Goal: Register for event/course

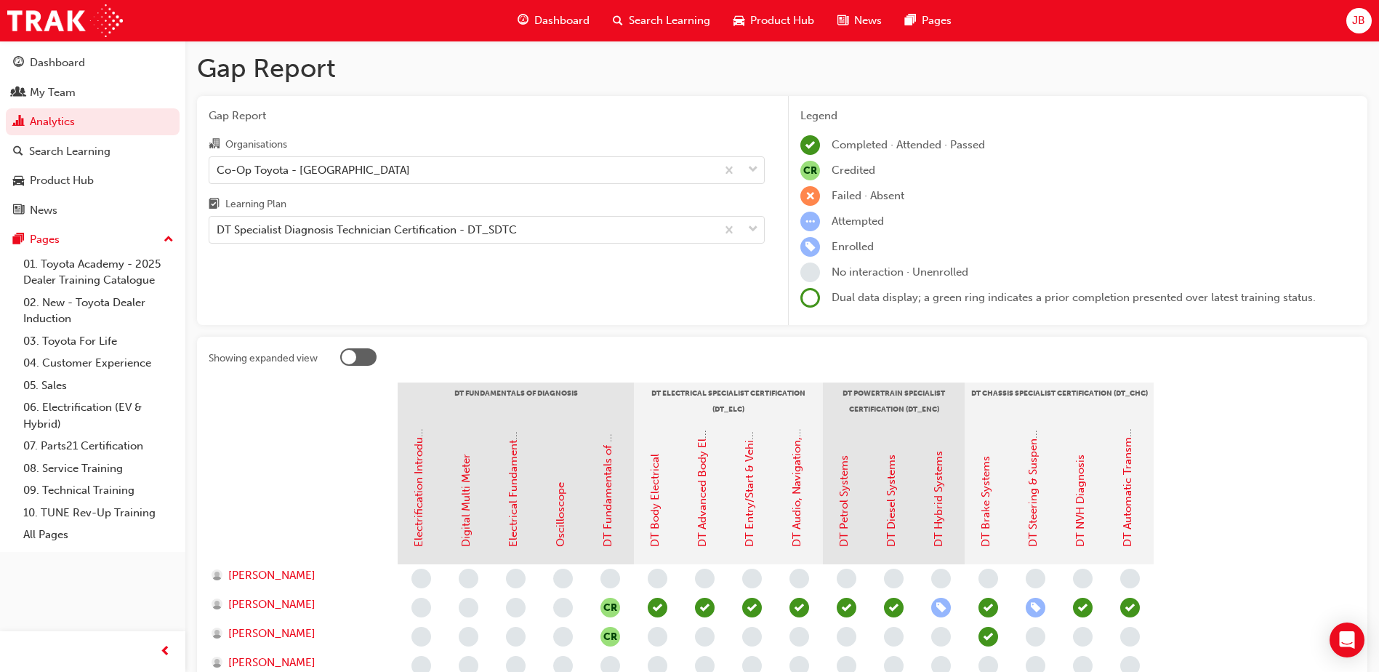
scroll to position [145, 0]
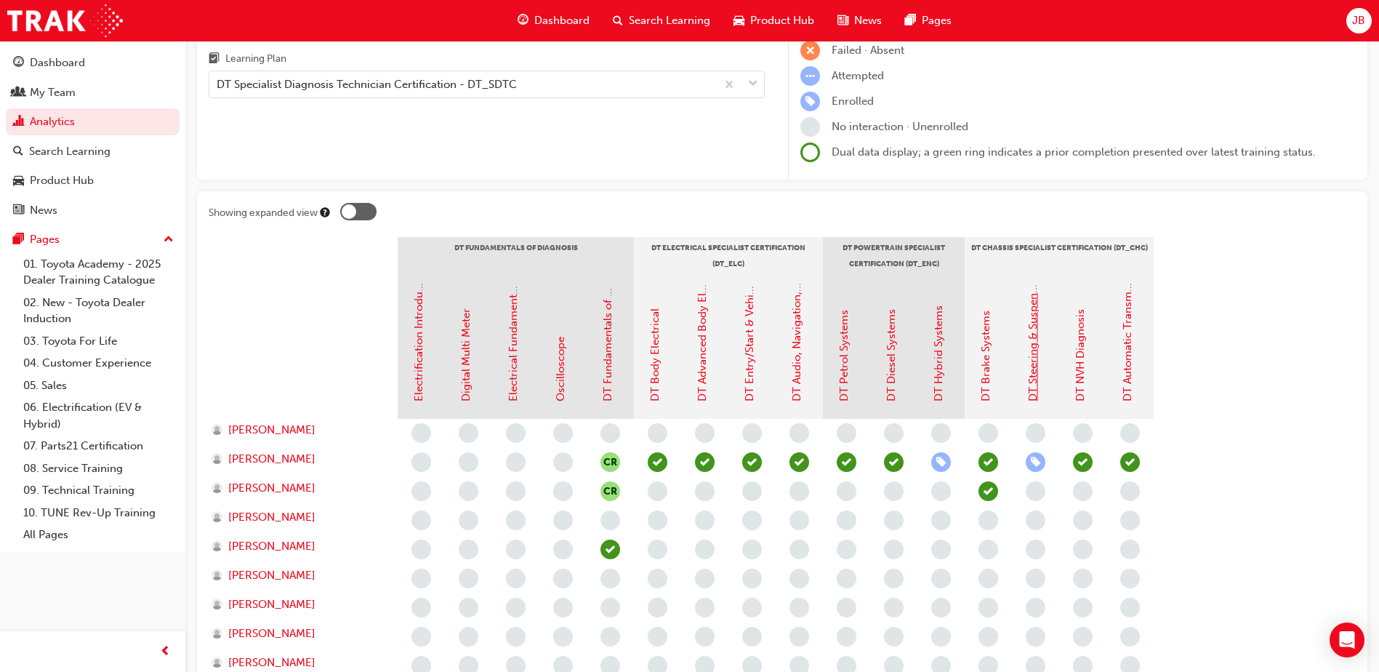
click at [1033, 387] on link "DT Steering & Suspension Systems" at bounding box center [1032, 315] width 13 height 174
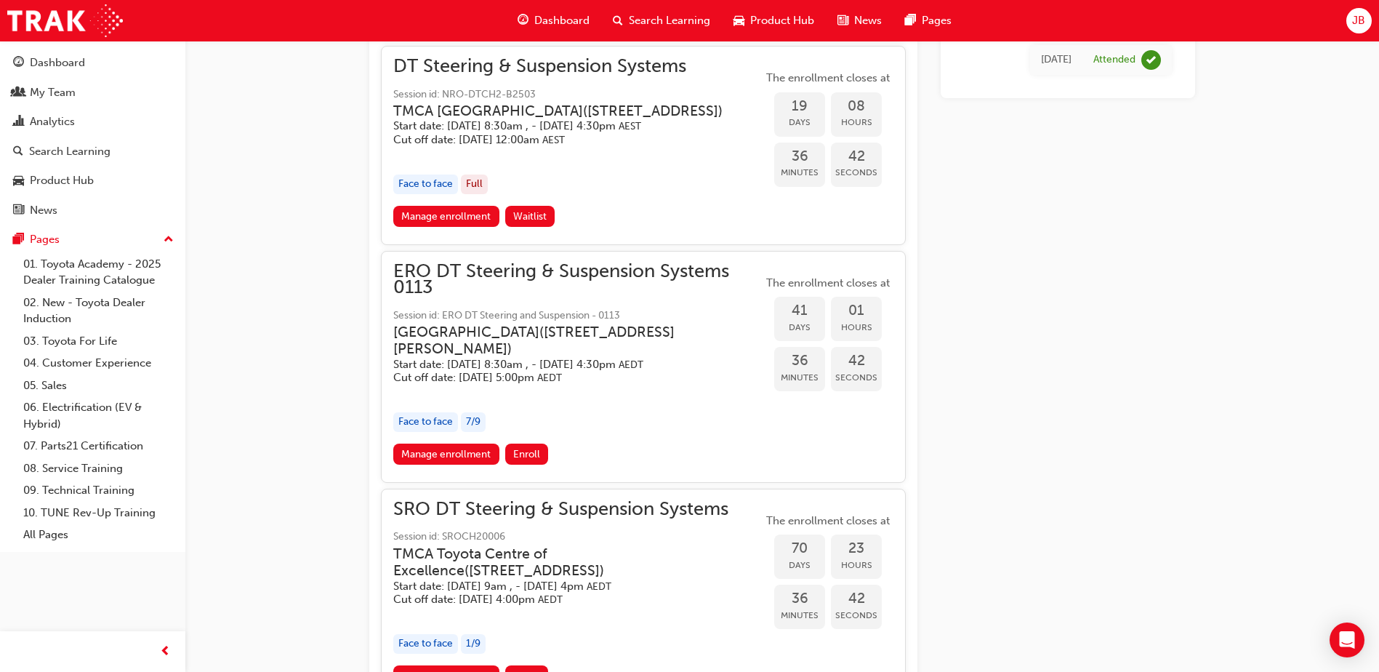
scroll to position [1440, 0]
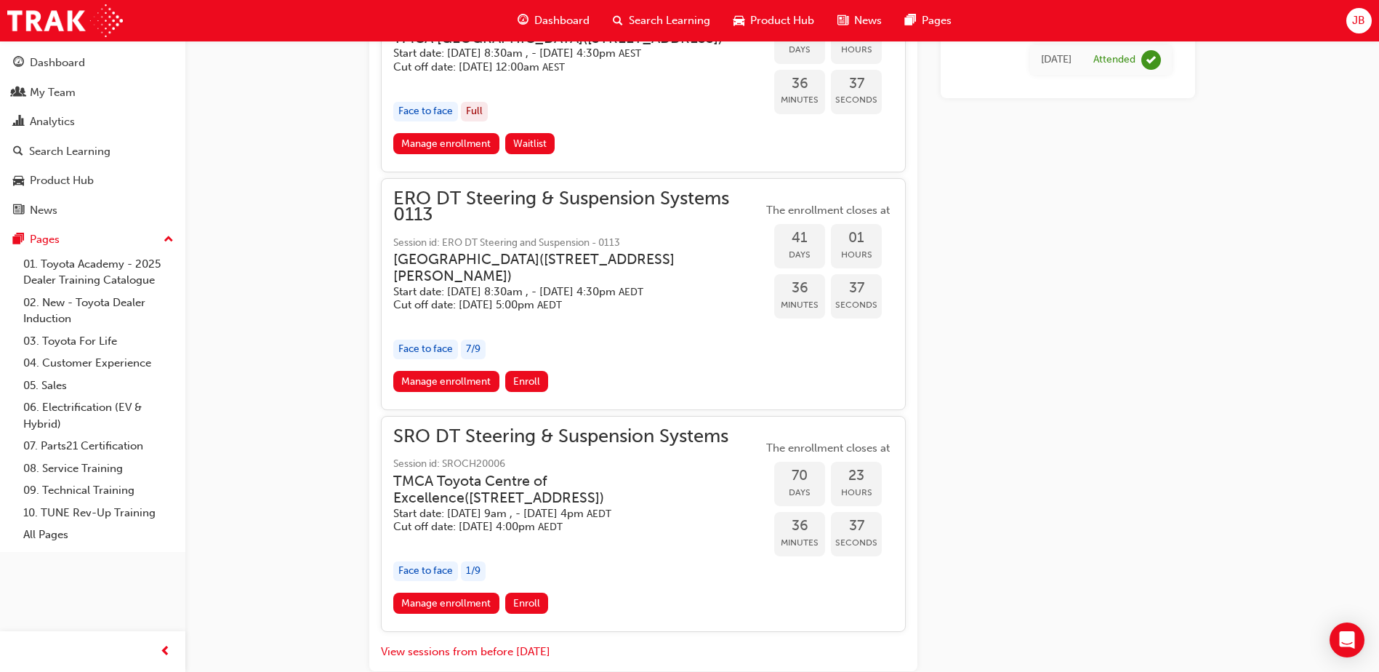
click at [532, 299] on h5 "Start date: [DATE] 8:30am , - [DATE] 4:30pm AEDT" at bounding box center [566, 292] width 346 height 14
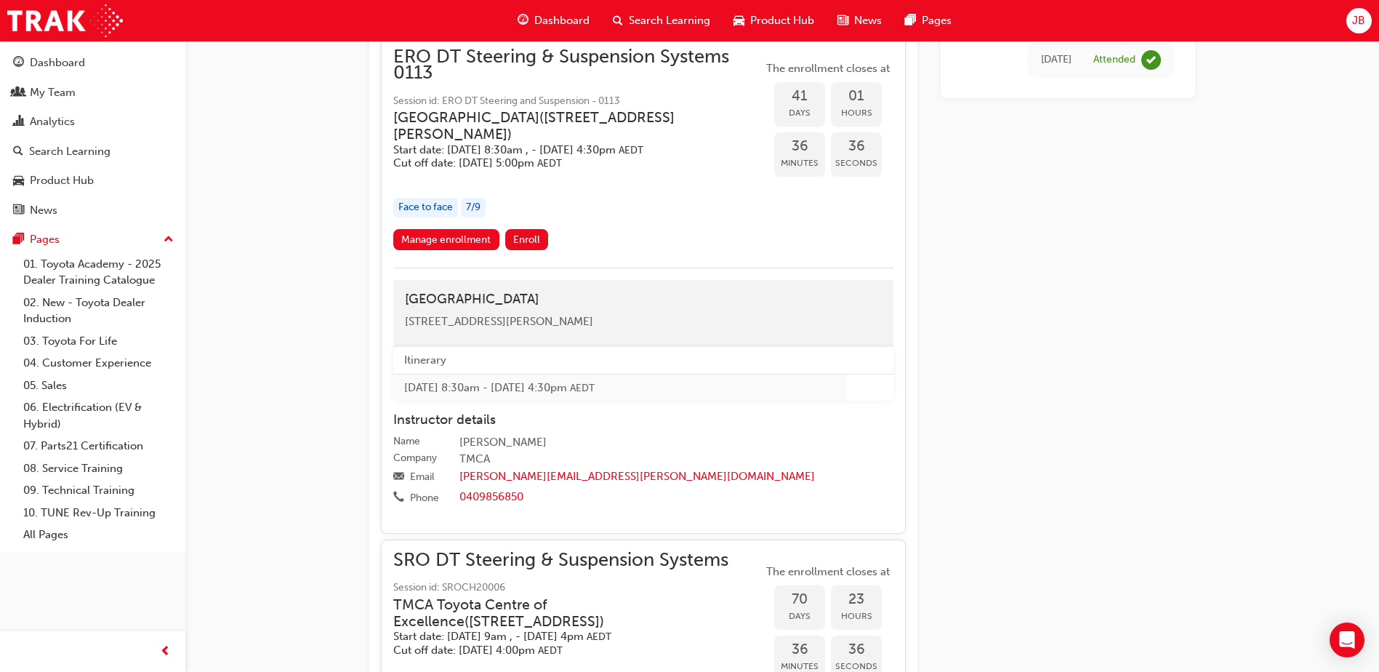
scroll to position [1585, 0]
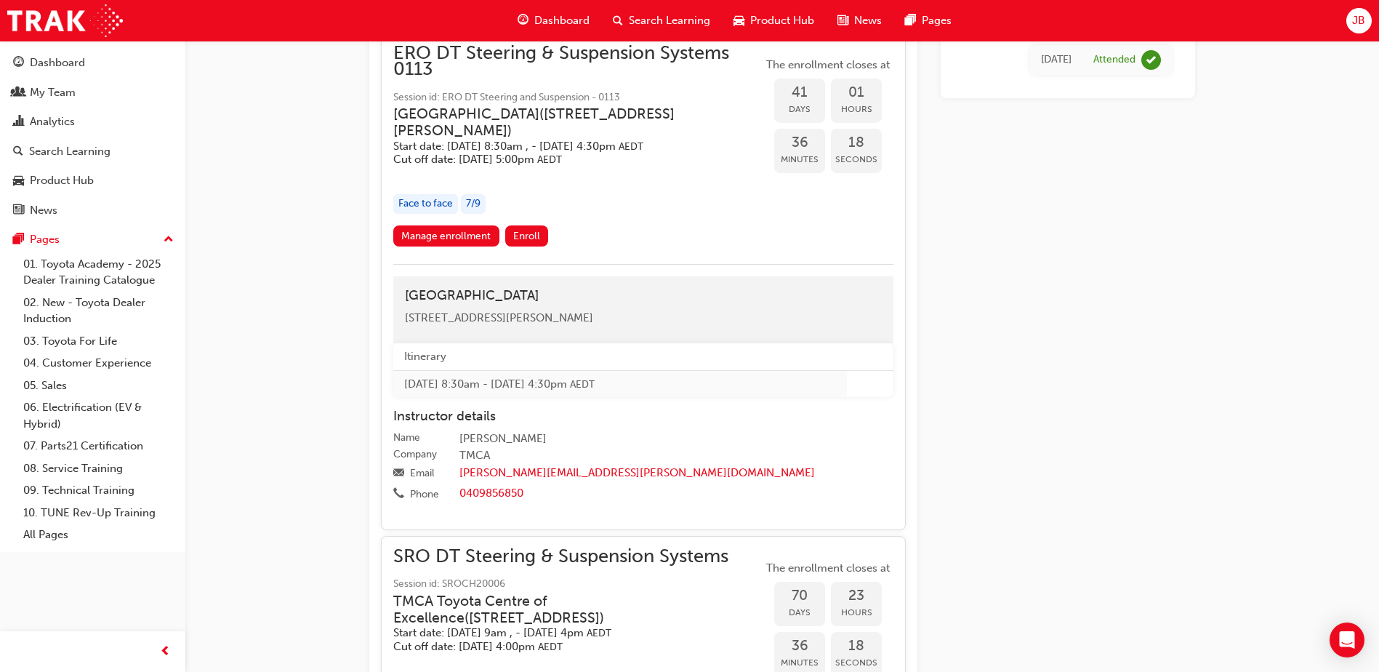
scroll to position [145, 0]
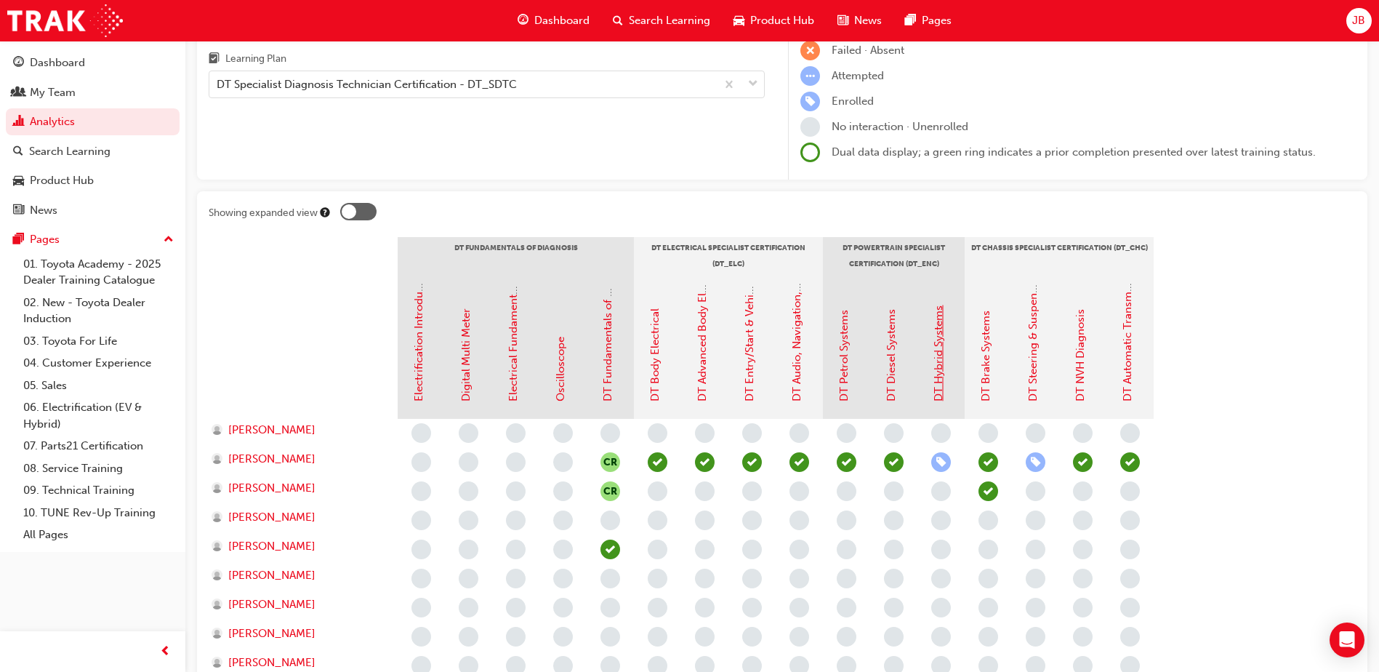
click at [940, 371] on link "DT Hybrid Systems" at bounding box center [938, 353] width 13 height 96
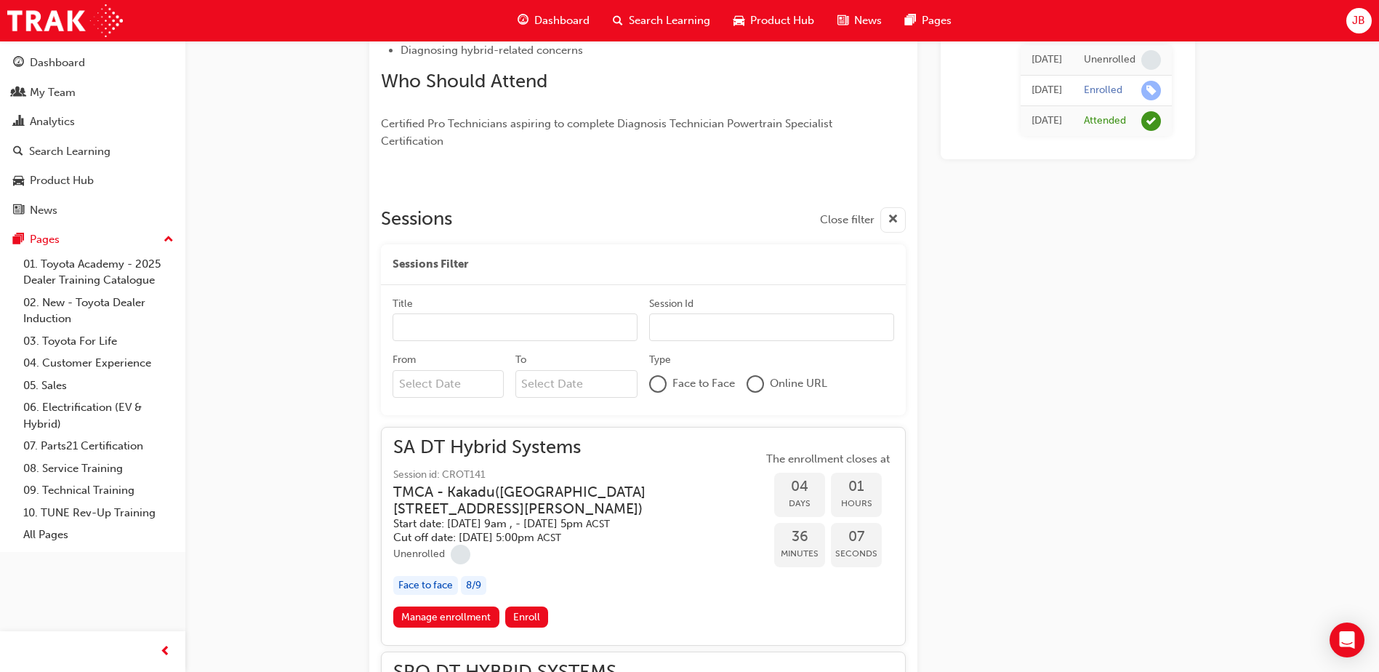
scroll to position [374, 0]
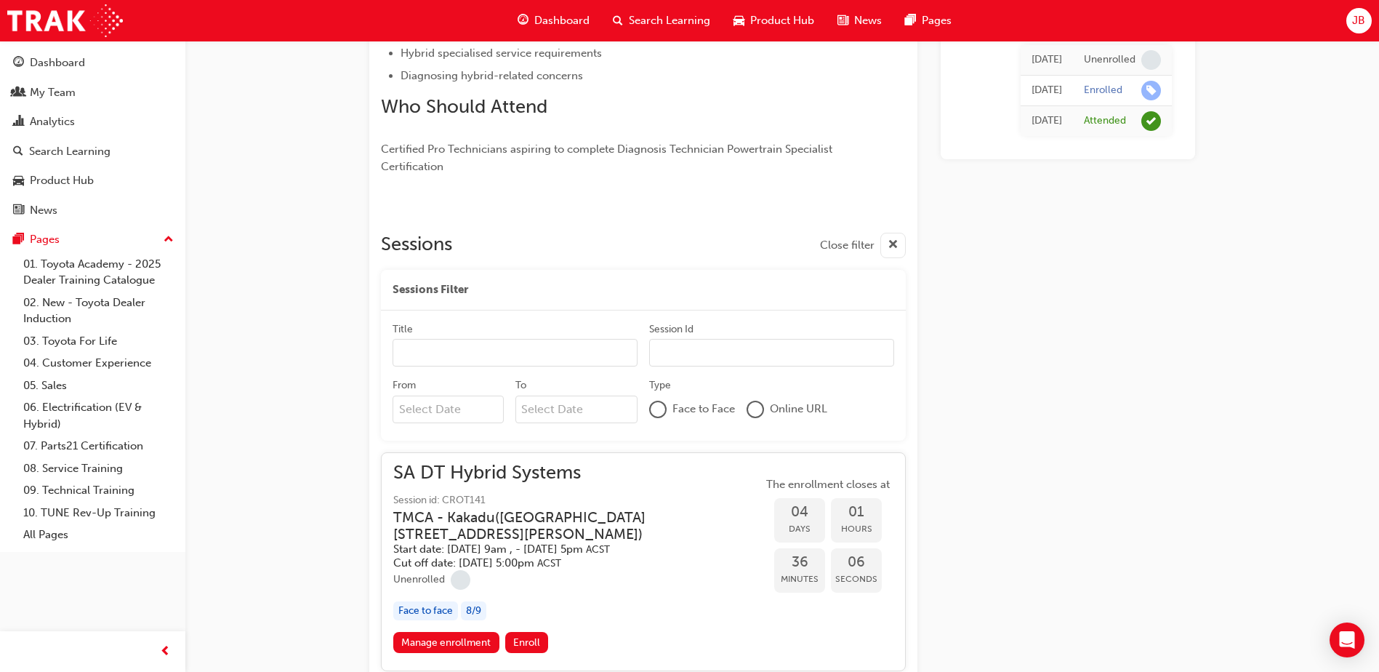
click at [536, 518] on h3 "TMCA - Kakadu ( [STREET_ADDRESS][PERSON_NAME] )" at bounding box center [566, 526] width 346 height 34
click at [531, 467] on span "SA DT Hybrid Systems" at bounding box center [577, 472] width 369 height 17
click at [601, 528] on h3 "TMCA - Kakadu ( [STREET_ADDRESS][PERSON_NAME] )" at bounding box center [566, 526] width 346 height 34
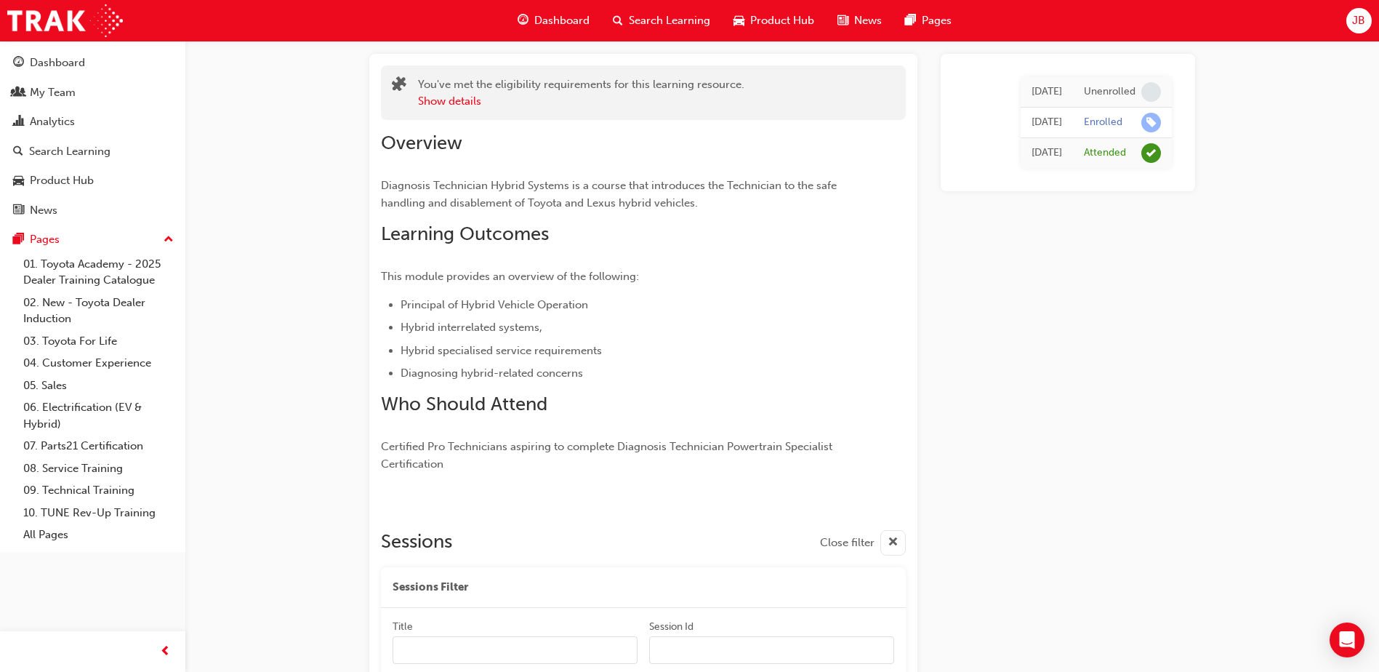
scroll to position [0, 0]
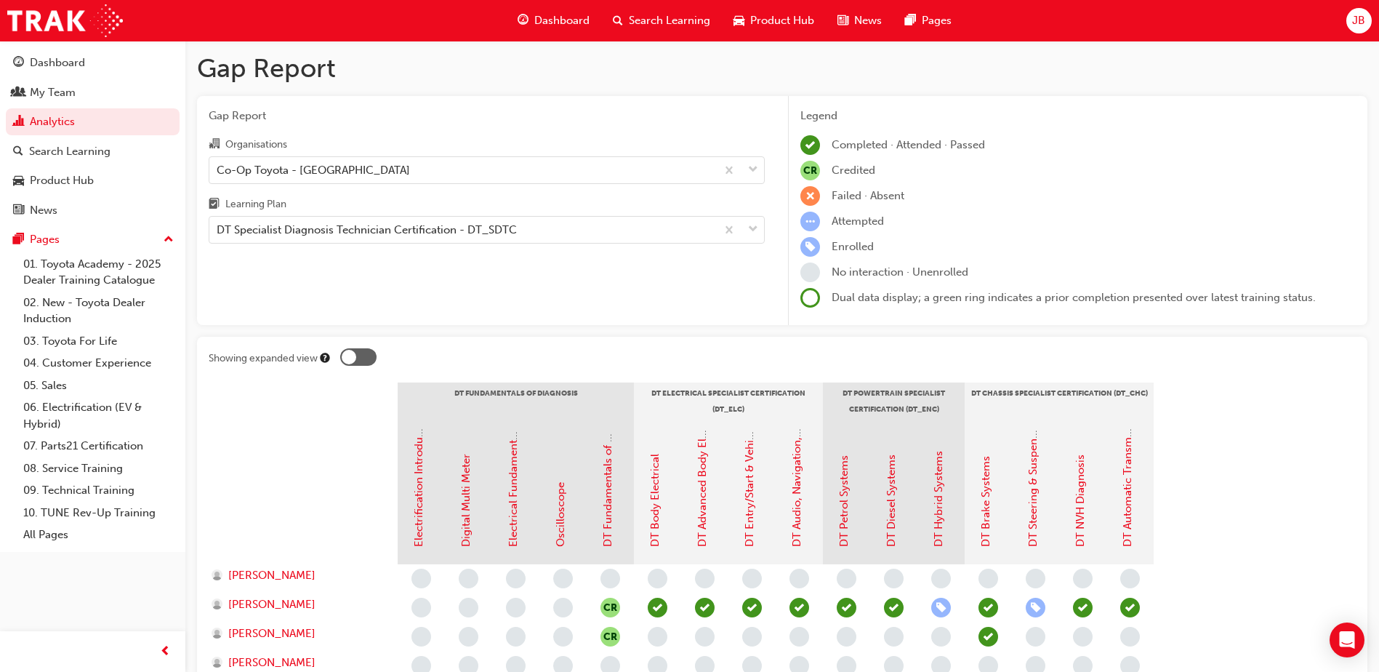
scroll to position [145, 0]
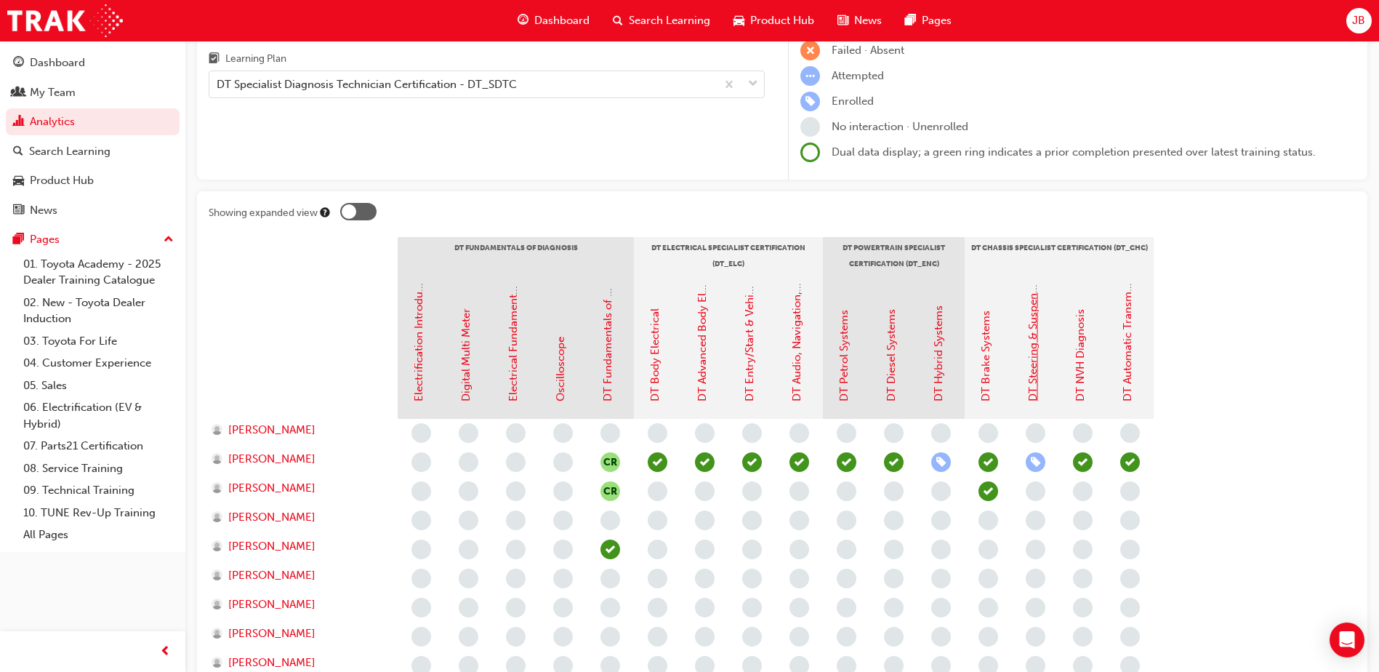
click at [1033, 388] on link "DT Steering & Suspension Systems" at bounding box center [1032, 315] width 13 height 174
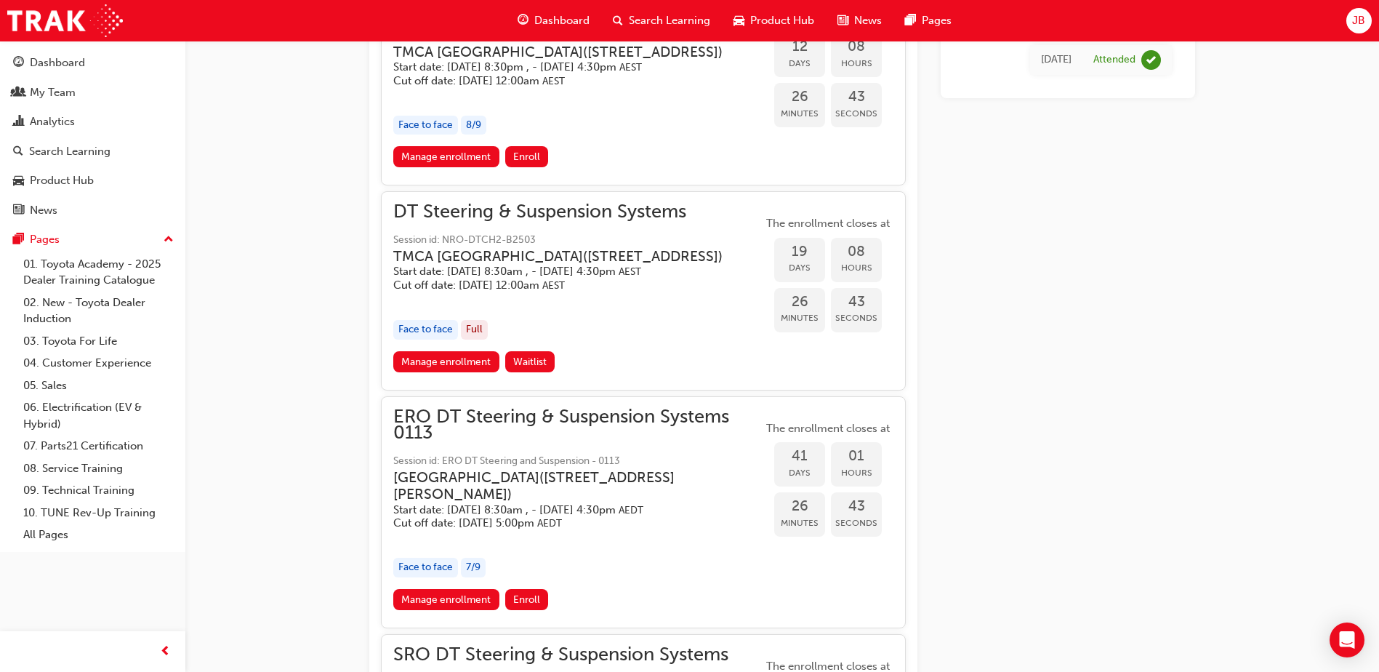
scroll to position [1295, 0]
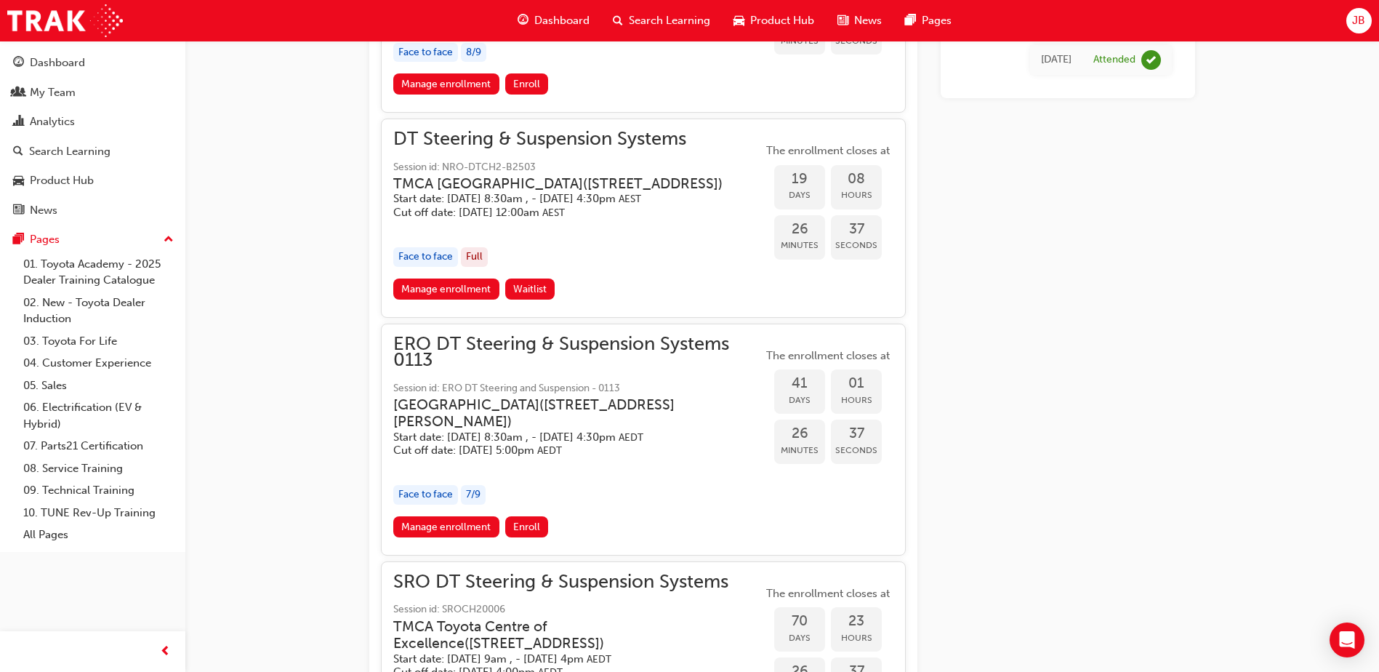
click at [562, 456] on span "AEDT" at bounding box center [549, 450] width 25 height 12
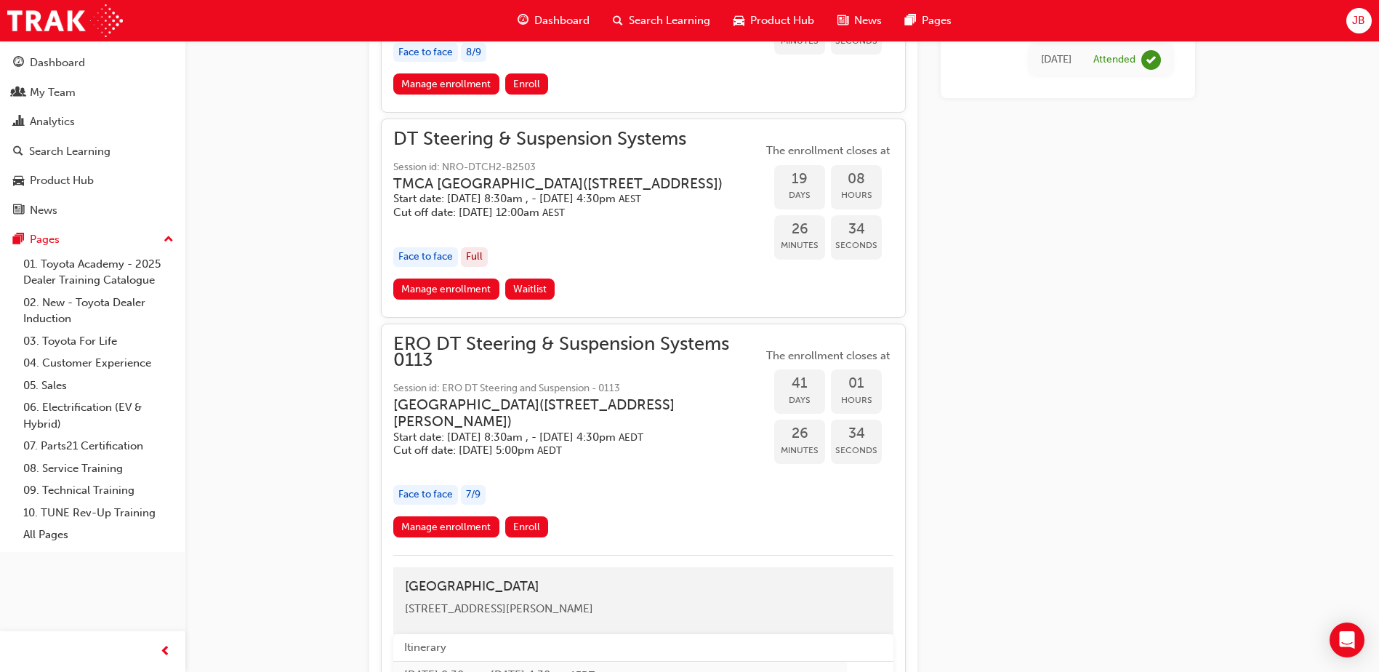
click at [510, 444] on h5 "Start date: [DATE] 8:30am , - [DATE] 4:30pm AEDT" at bounding box center [566, 437] width 346 height 14
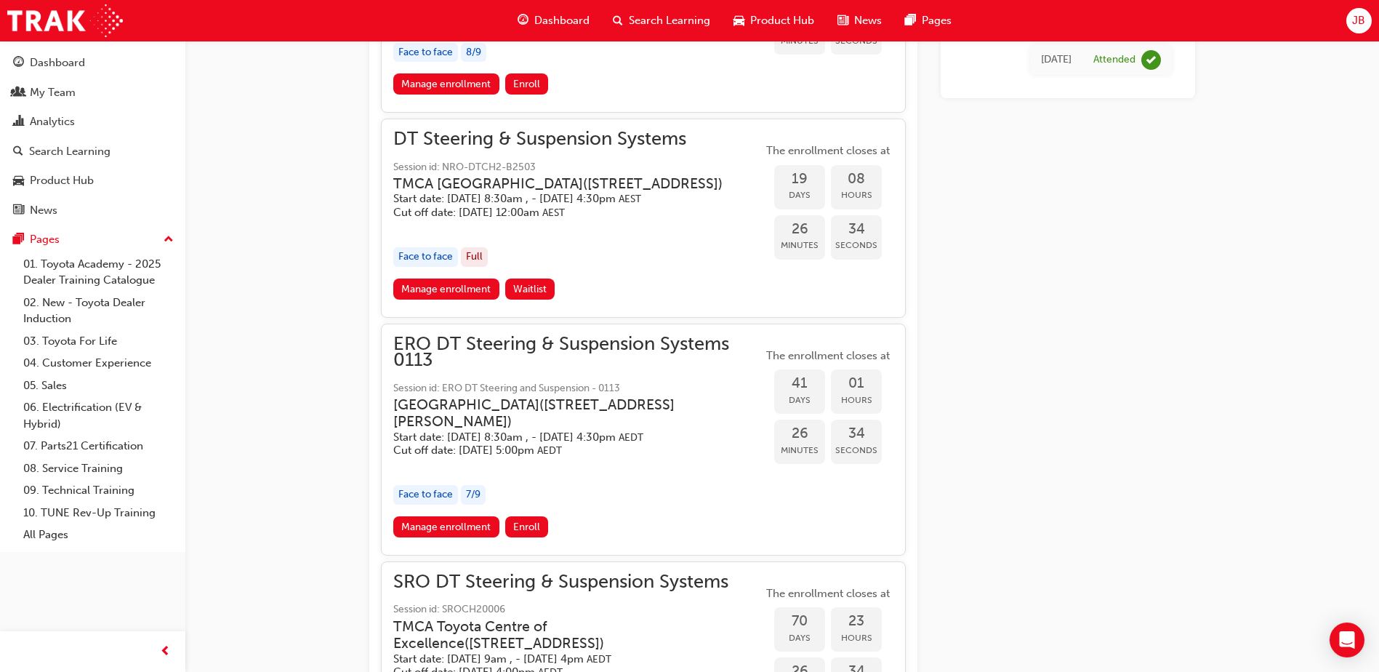
click at [507, 444] on h5 "Start date: [DATE] 8:30am , - [DATE] 4:30pm AEDT" at bounding box center [566, 437] width 346 height 14
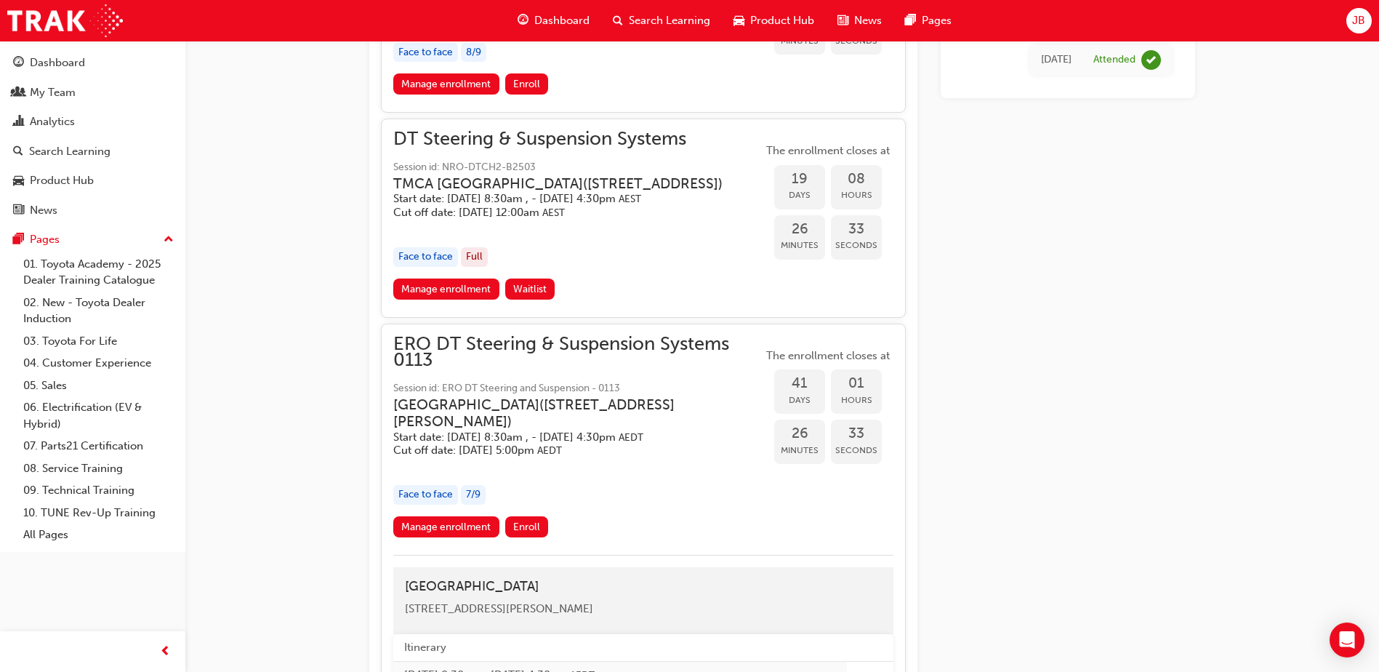
scroll to position [1513, 0]
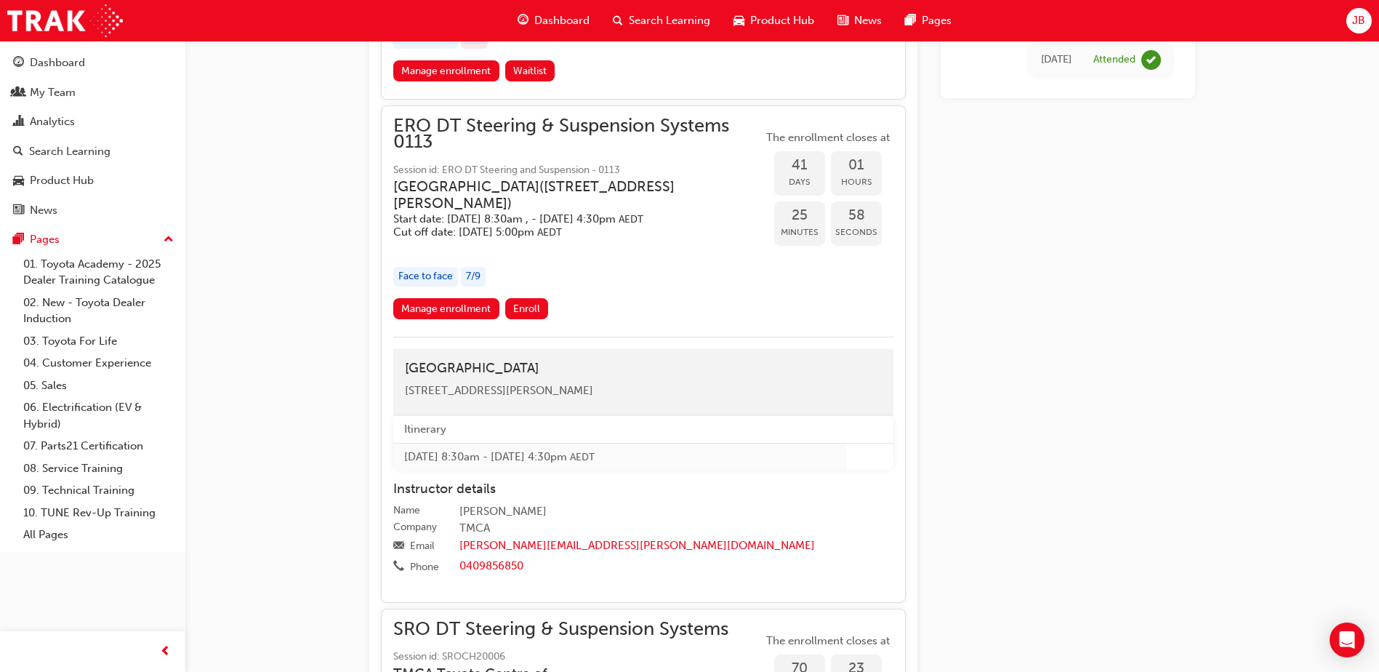
drag, startPoint x: 628, startPoint y: 460, endPoint x: 401, endPoint y: 464, distance: 227.5
click at [401, 416] on div "[GEOGRAPHIC_DATA] [STREET_ADDRESS][PERSON_NAME]" at bounding box center [643, 382] width 500 height 67
drag, startPoint x: 401, startPoint y: 464, endPoint x: 427, endPoint y: 469, distance: 27.4
copy span "[STREET_ADDRESS][PERSON_NAME]"
